Goal: Task Accomplishment & Management: Manage account settings

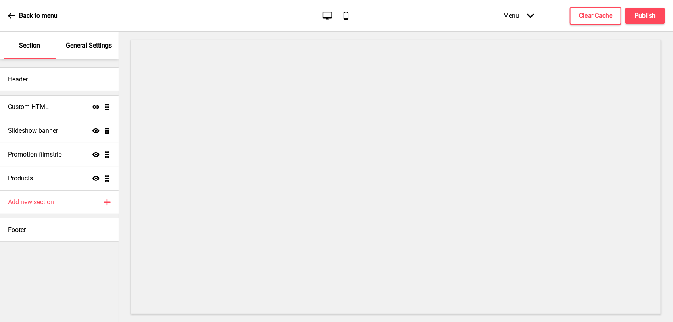
click at [10, 15] on icon at bounding box center [11, 15] width 7 height 5
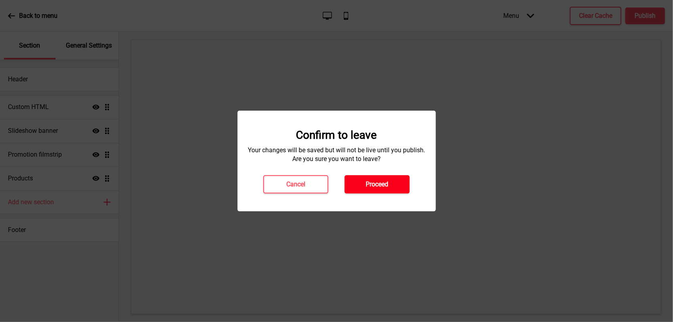
click at [371, 191] on button "Proceed" at bounding box center [377, 184] width 65 height 18
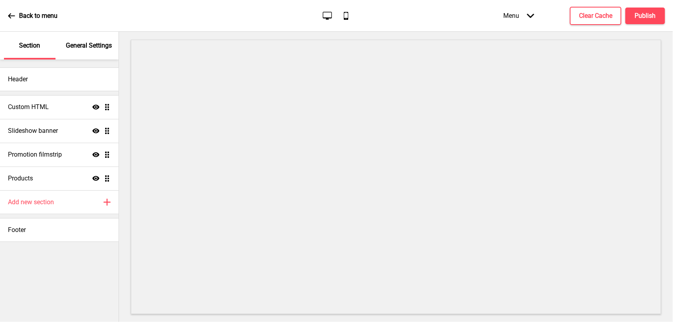
click at [82, 45] on p "General Settings" at bounding box center [89, 45] width 46 height 9
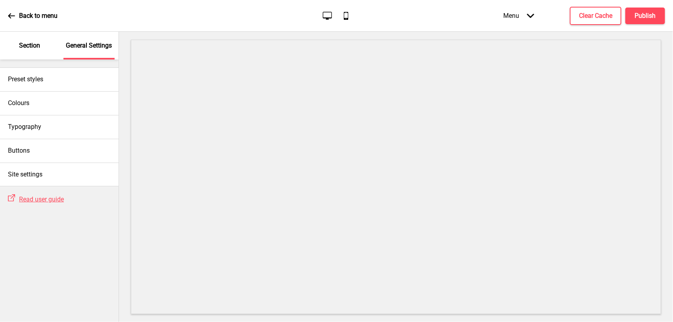
click at [25, 48] on p "Section" at bounding box center [29, 45] width 21 height 9
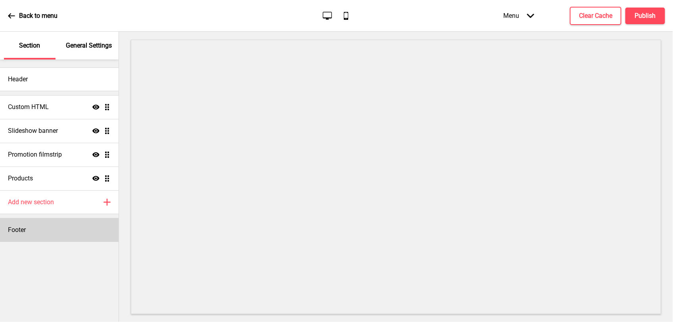
click at [34, 232] on div "Footer" at bounding box center [59, 230] width 119 height 24
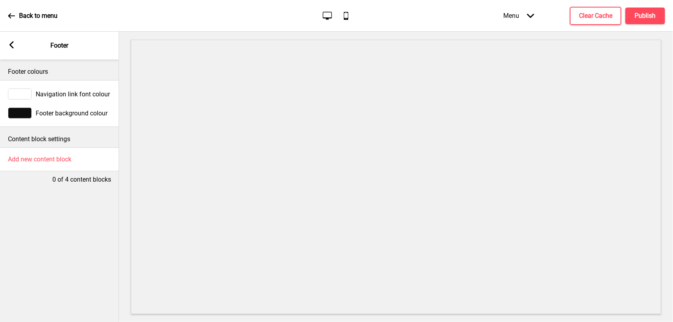
click at [11, 47] on icon at bounding box center [12, 44] width 4 height 7
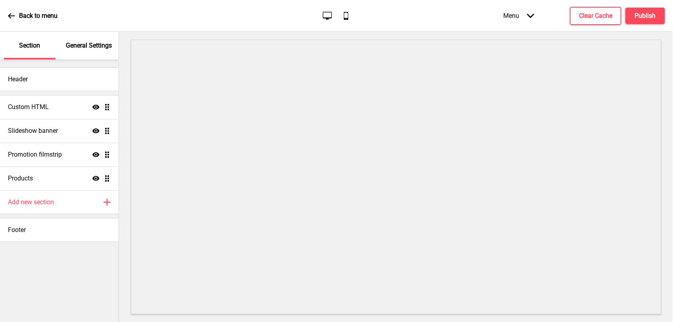
click at [9, 19] on icon at bounding box center [11, 15] width 7 height 7
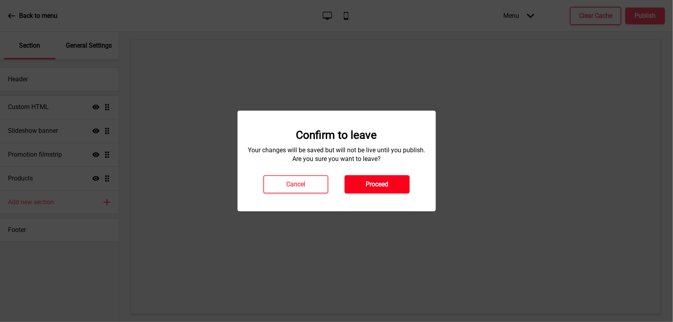
click at [361, 187] on button "Proceed" at bounding box center [377, 184] width 65 height 18
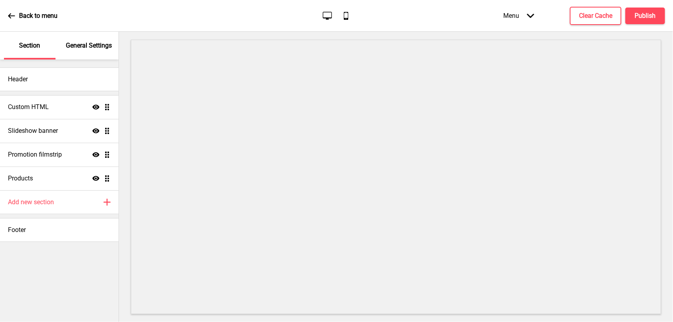
click at [11, 17] on icon at bounding box center [11, 15] width 7 height 7
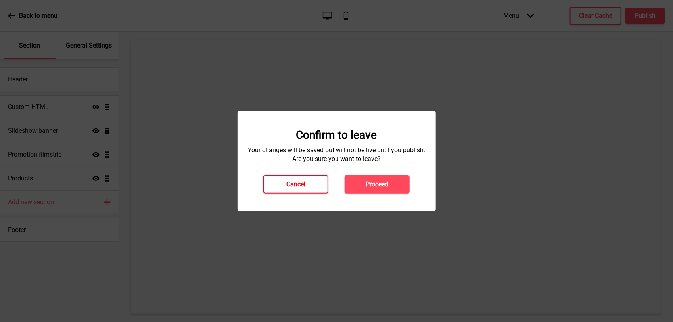
click at [316, 186] on button "Cancel" at bounding box center [295, 184] width 65 height 18
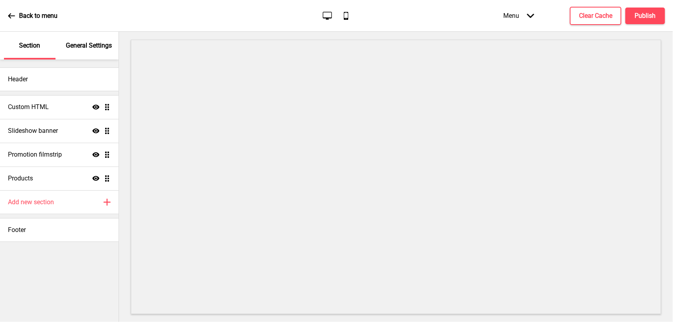
click at [21, 16] on p "Back to menu" at bounding box center [38, 15] width 38 height 9
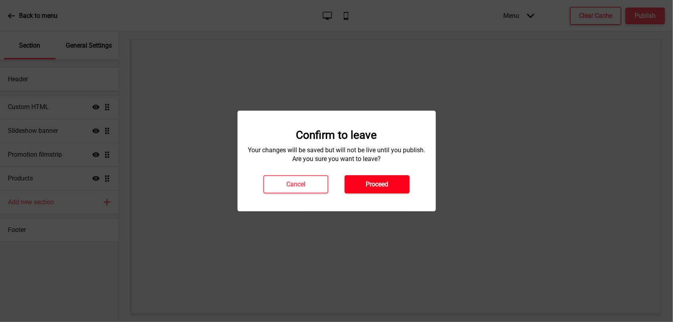
click at [388, 183] on h4 "Proceed" at bounding box center [377, 184] width 23 height 9
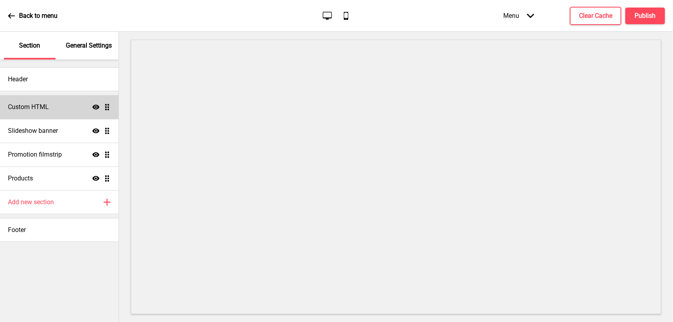
click at [94, 106] on icon at bounding box center [95, 107] width 7 height 5
click at [94, 106] on icon at bounding box center [95, 107] width 7 height 6
click at [9, 15] on icon at bounding box center [11, 15] width 7 height 5
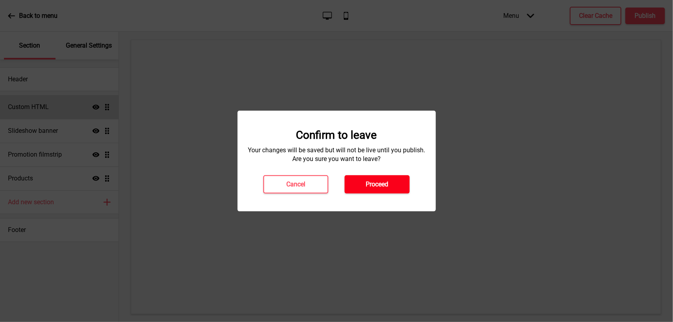
click at [379, 188] on h4 "Proceed" at bounding box center [377, 184] width 23 height 9
